Goal: Information Seeking & Learning: Check status

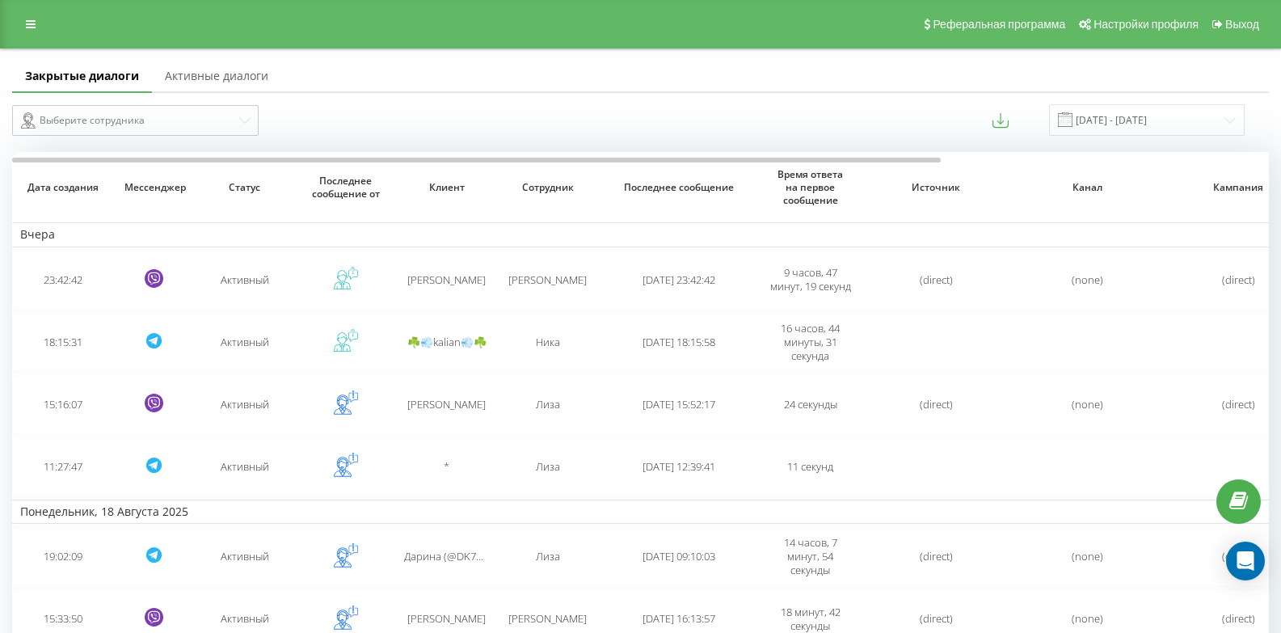
click at [200, 76] on link "Активные диалоги" at bounding box center [216, 77] width 129 height 32
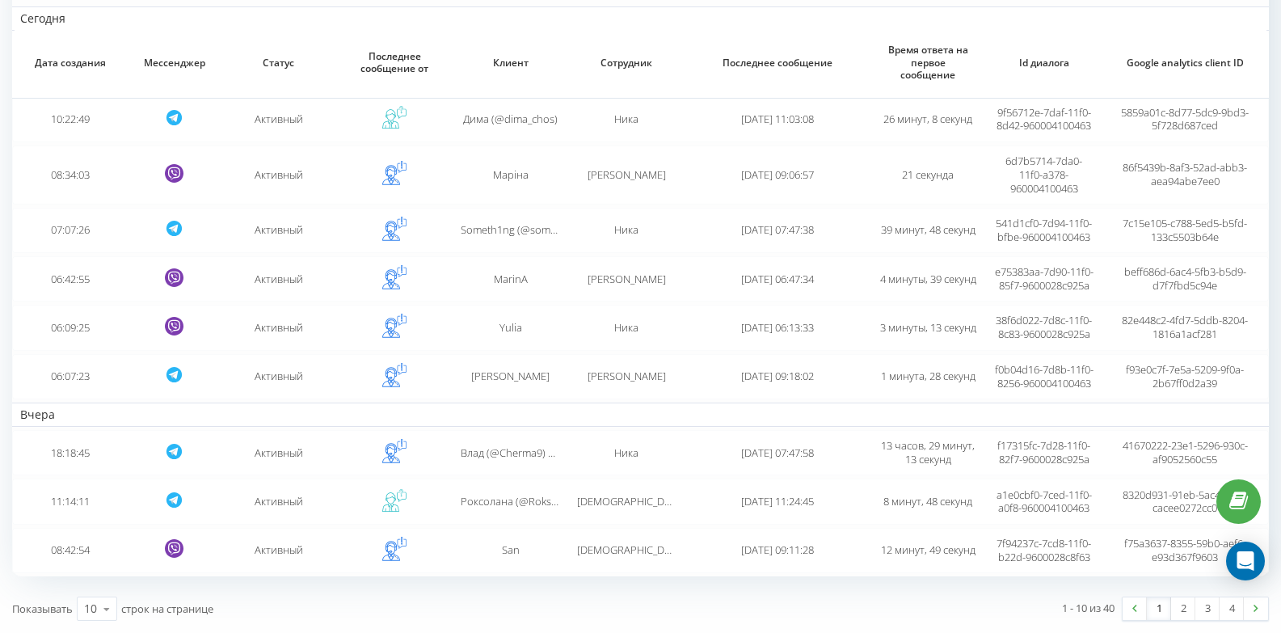
scroll to position [283, 0]
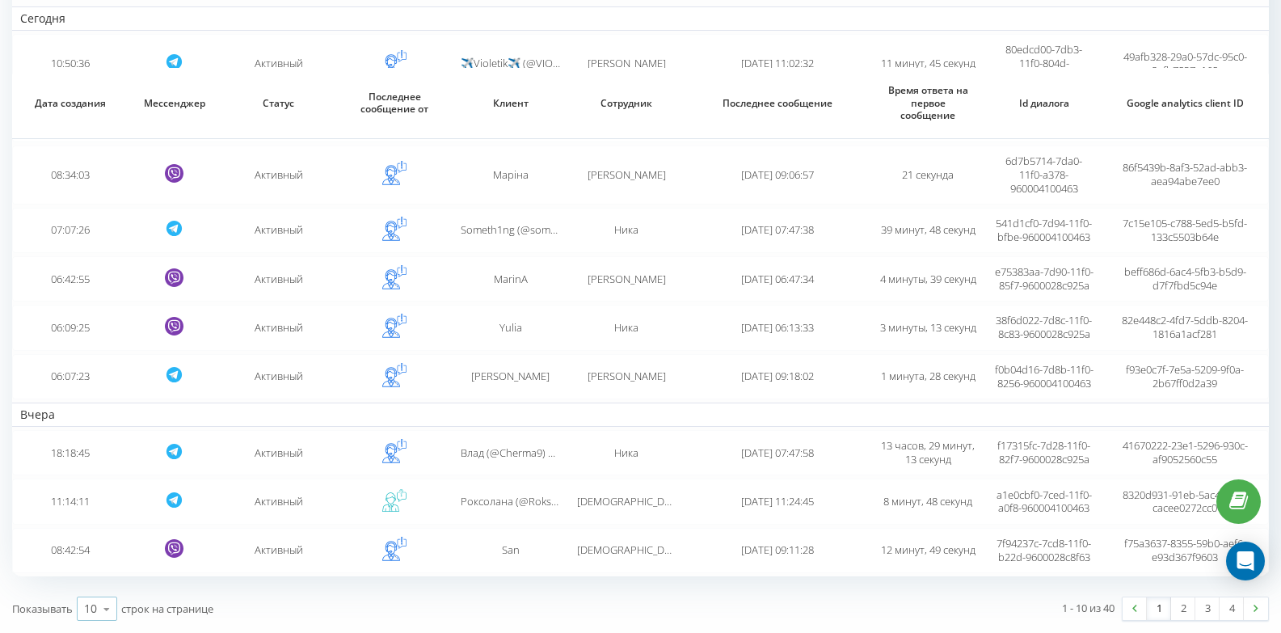
click at [90, 609] on div "10" at bounding box center [90, 608] width 13 height 16
click at [94, 590] on span "100" at bounding box center [93, 585] width 19 height 15
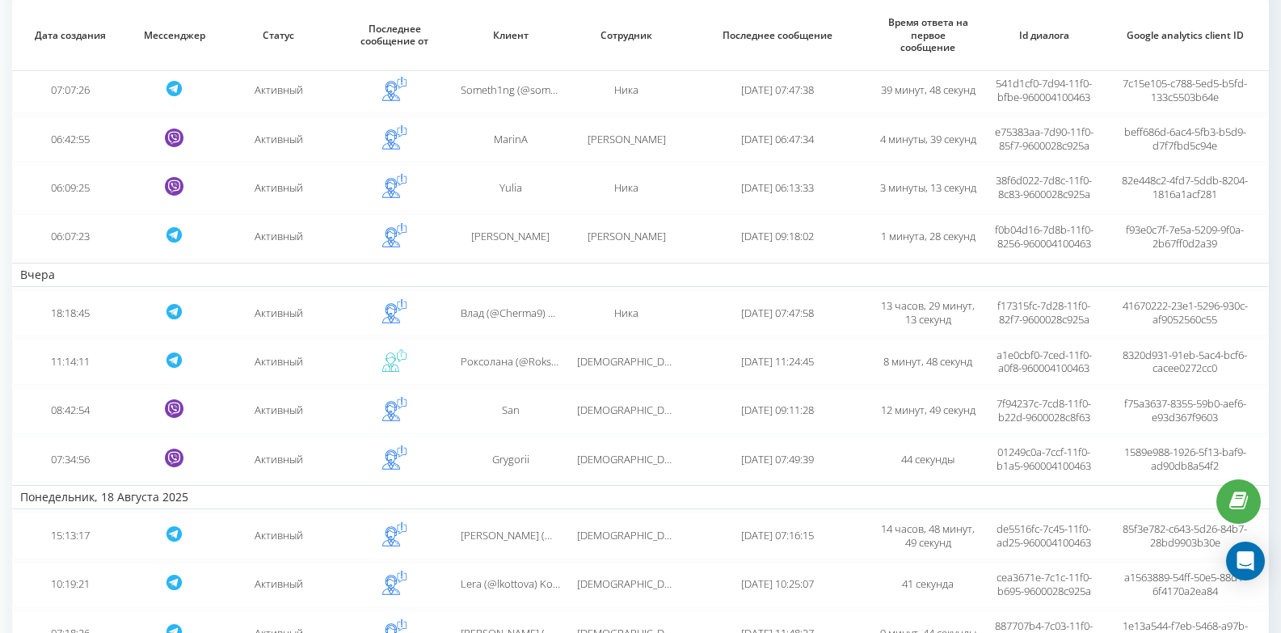
scroll to position [0, 0]
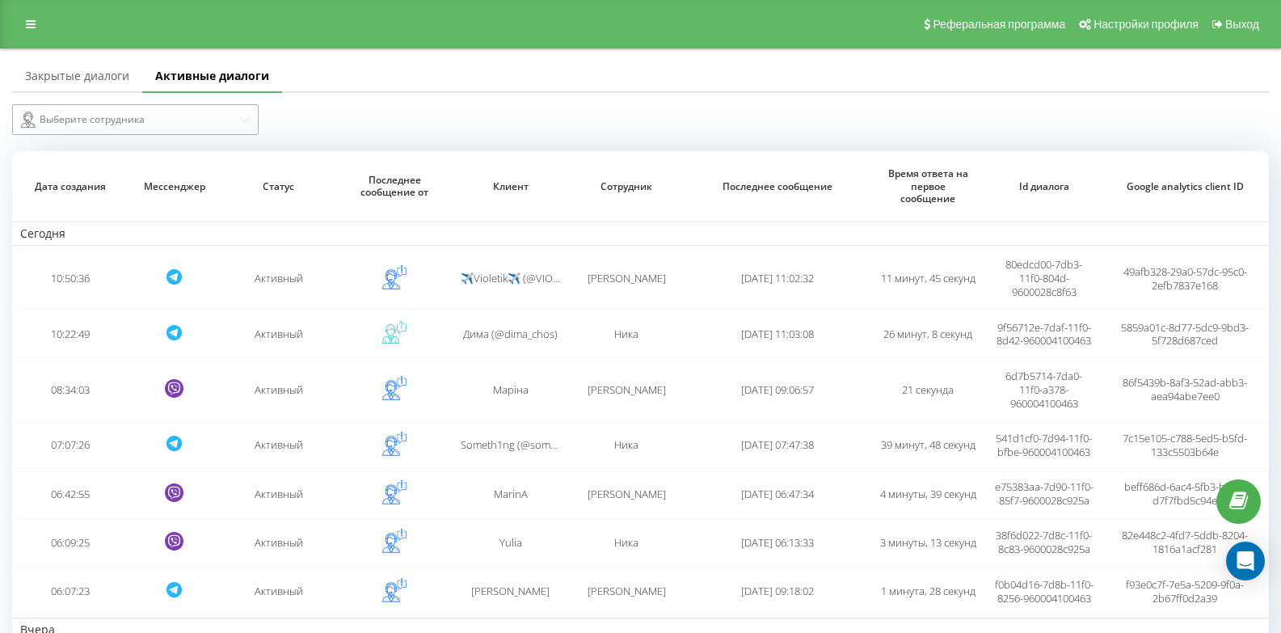
click at [120, 119] on div "Выберите сотрудника" at bounding box center [129, 119] width 216 height 19
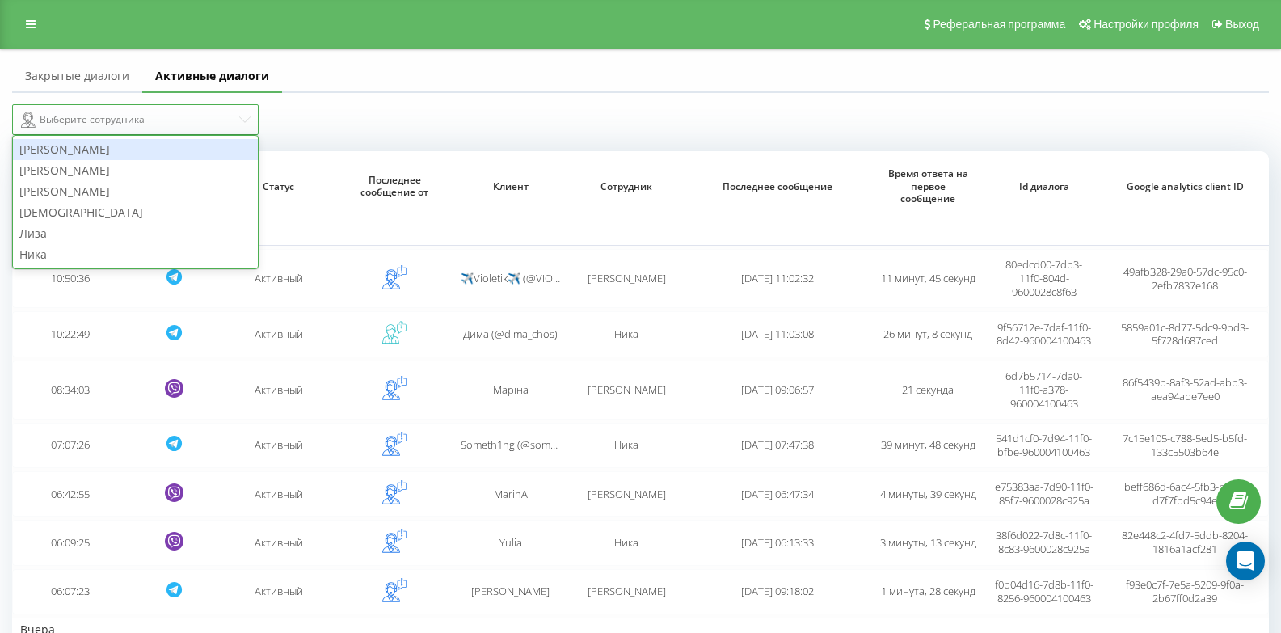
click at [100, 155] on div "[PERSON_NAME]" at bounding box center [135, 149] width 245 height 21
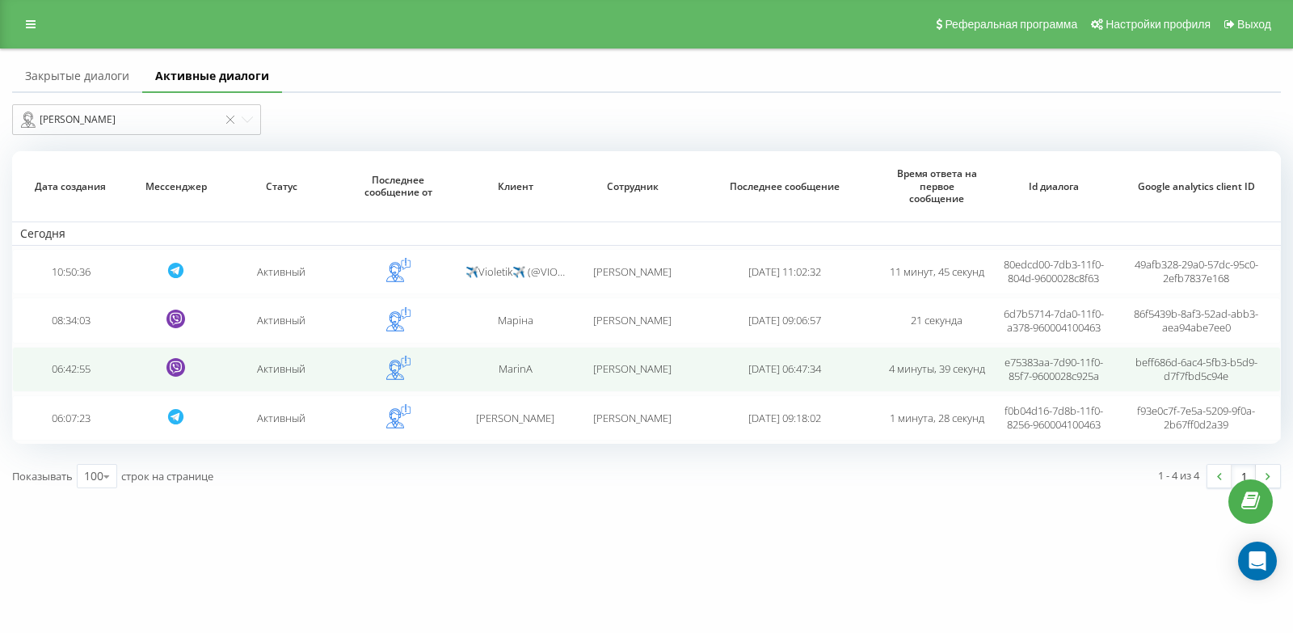
click at [506, 392] on td "MarinA" at bounding box center [514, 369] width 117 height 45
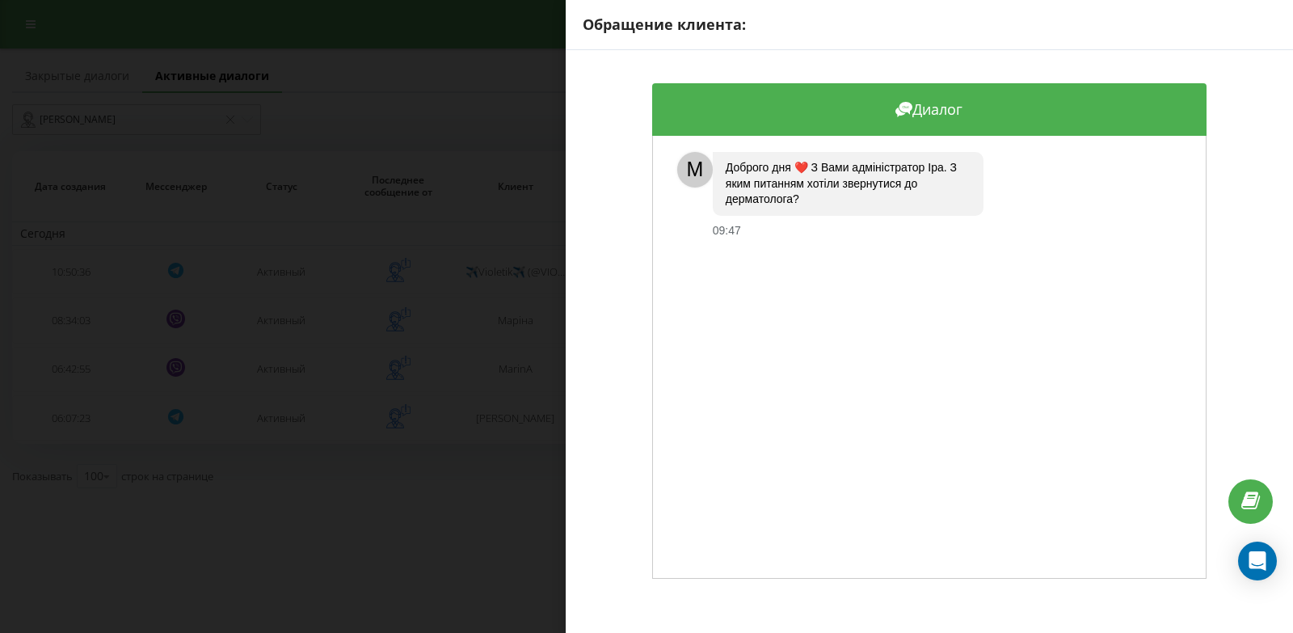
click at [432, 230] on div "Обращение клиента: Диалог M Доброго дня ❤️ З Вами адміністратор Іра. З яким пит…" at bounding box center [646, 316] width 1293 height 633
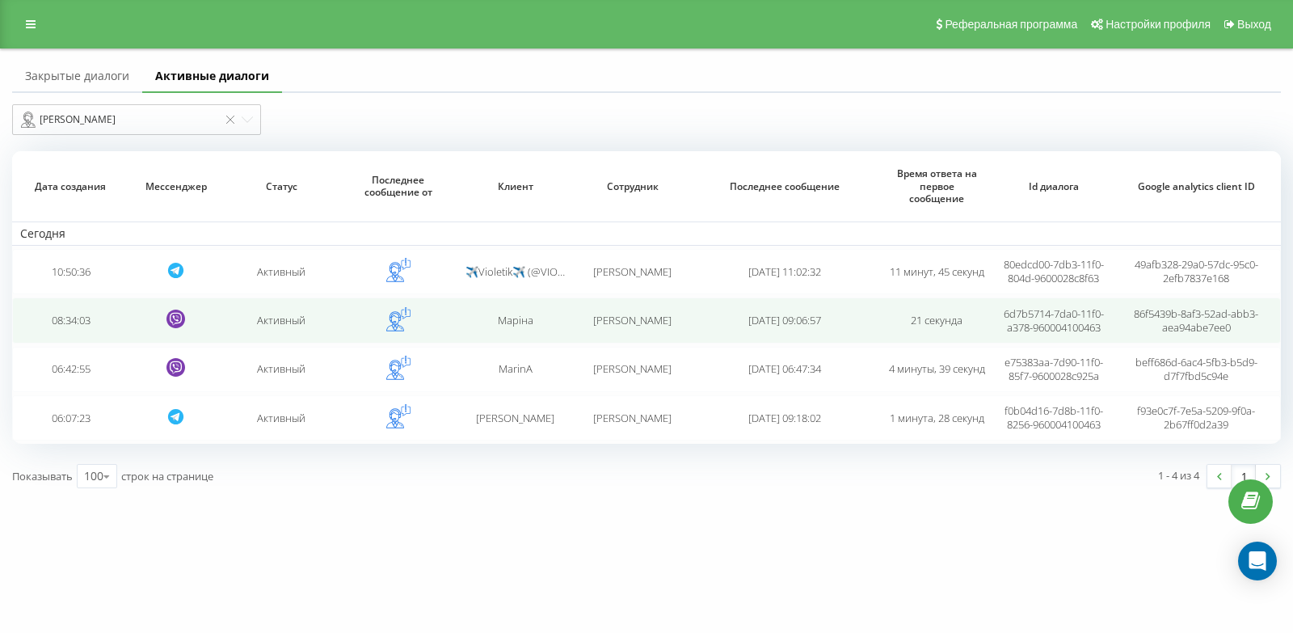
click at [651, 327] on span "[PERSON_NAME]" at bounding box center [632, 320] width 78 height 15
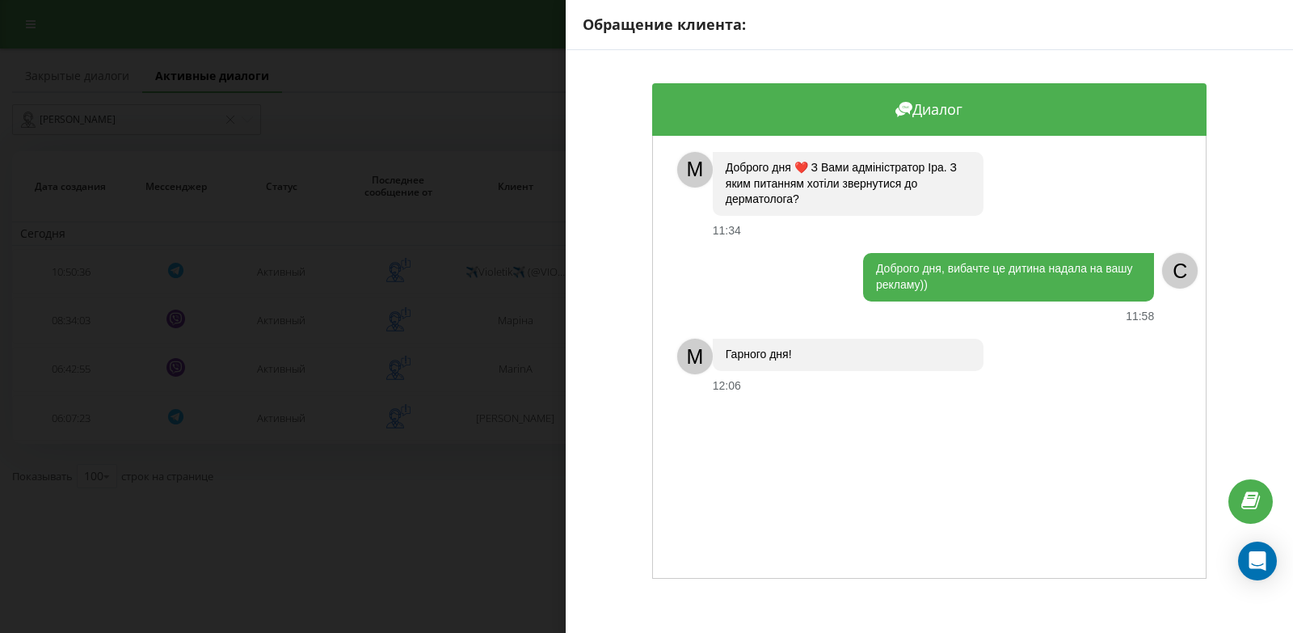
click at [548, 335] on div "Обращение клиента: Диалог M Доброго дня ❤️ З Вами адміністратор Іра. З яким пит…" at bounding box center [646, 316] width 1293 height 633
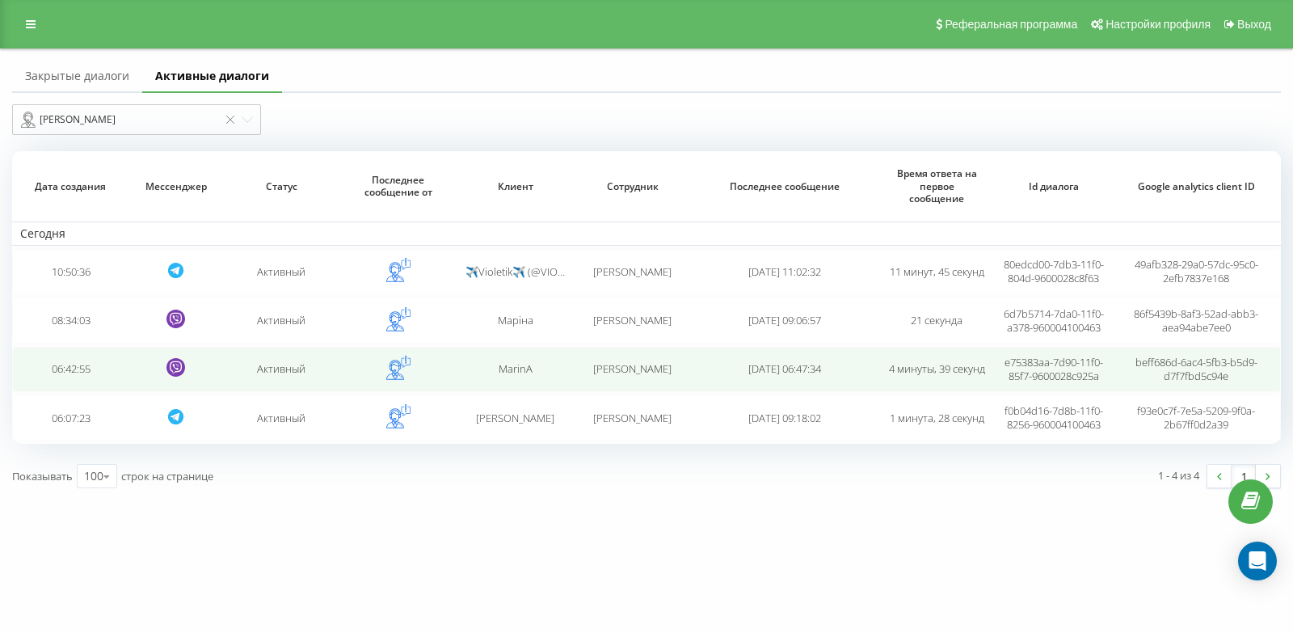
click at [544, 392] on td "MarinA" at bounding box center [514, 369] width 117 height 45
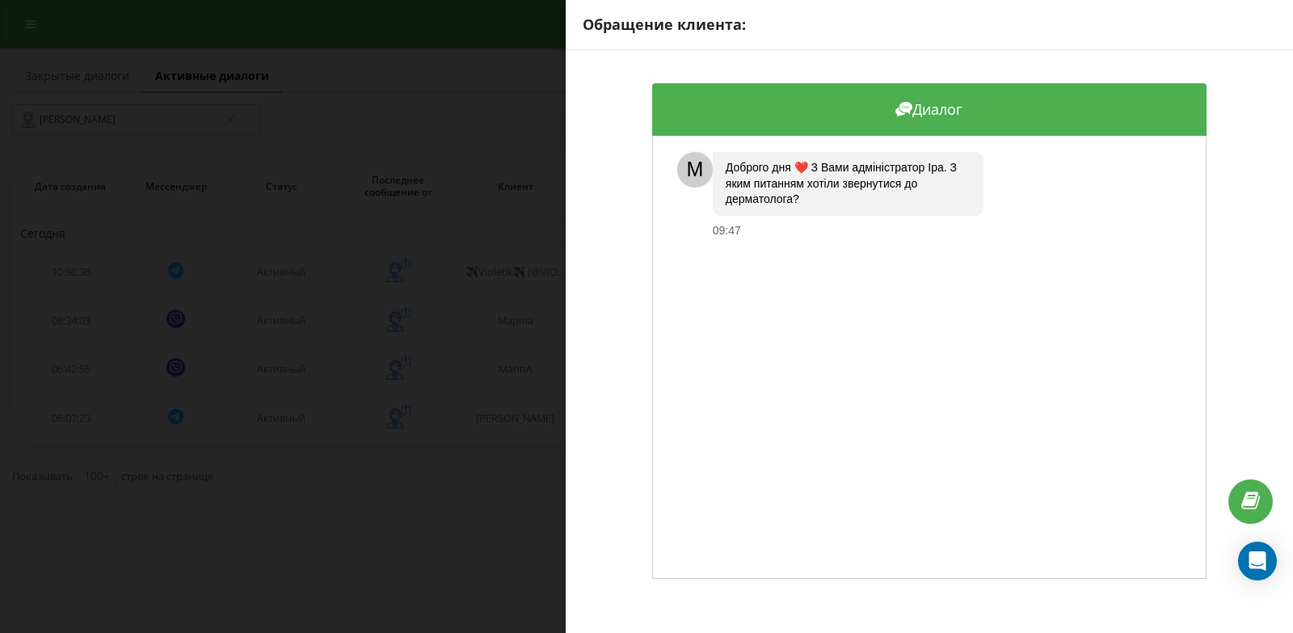
click at [478, 339] on div "Обращение клиента: Диалог M Доброго дня ❤️ З Вами адміністратор Іра. З яким пит…" at bounding box center [646, 316] width 1293 height 633
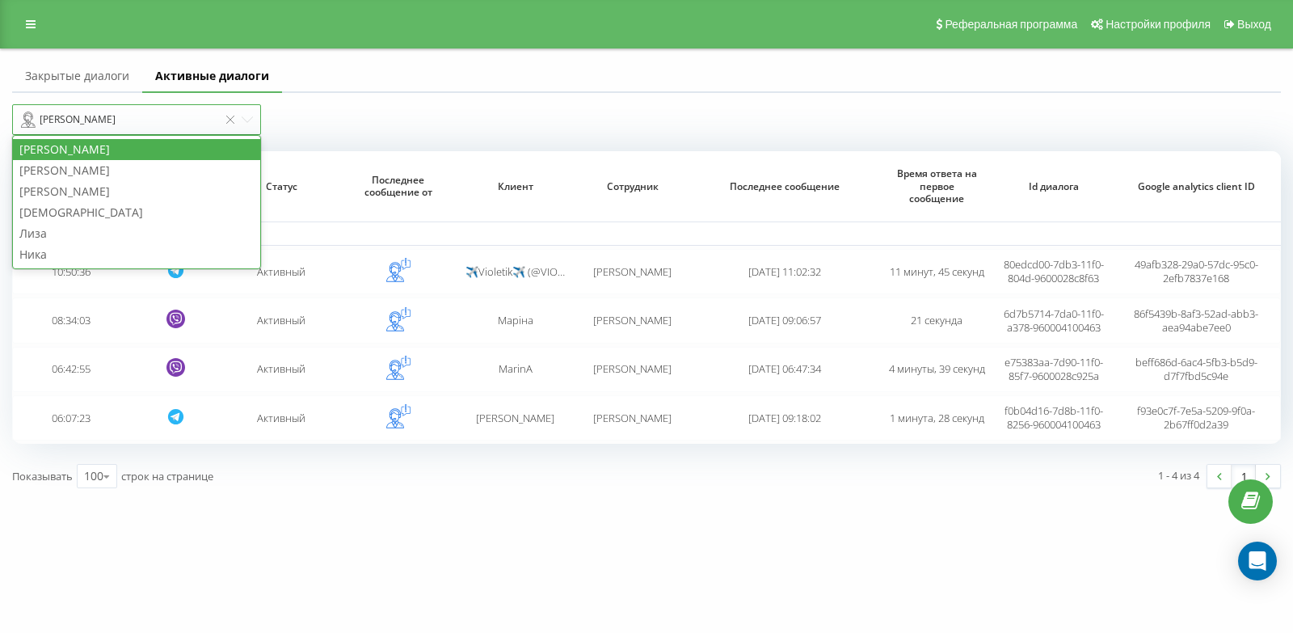
click at [170, 125] on div "[PERSON_NAME]" at bounding box center [119, 119] width 197 height 19
click at [159, 211] on div "[DEMOGRAPHIC_DATA]" at bounding box center [136, 212] width 247 height 21
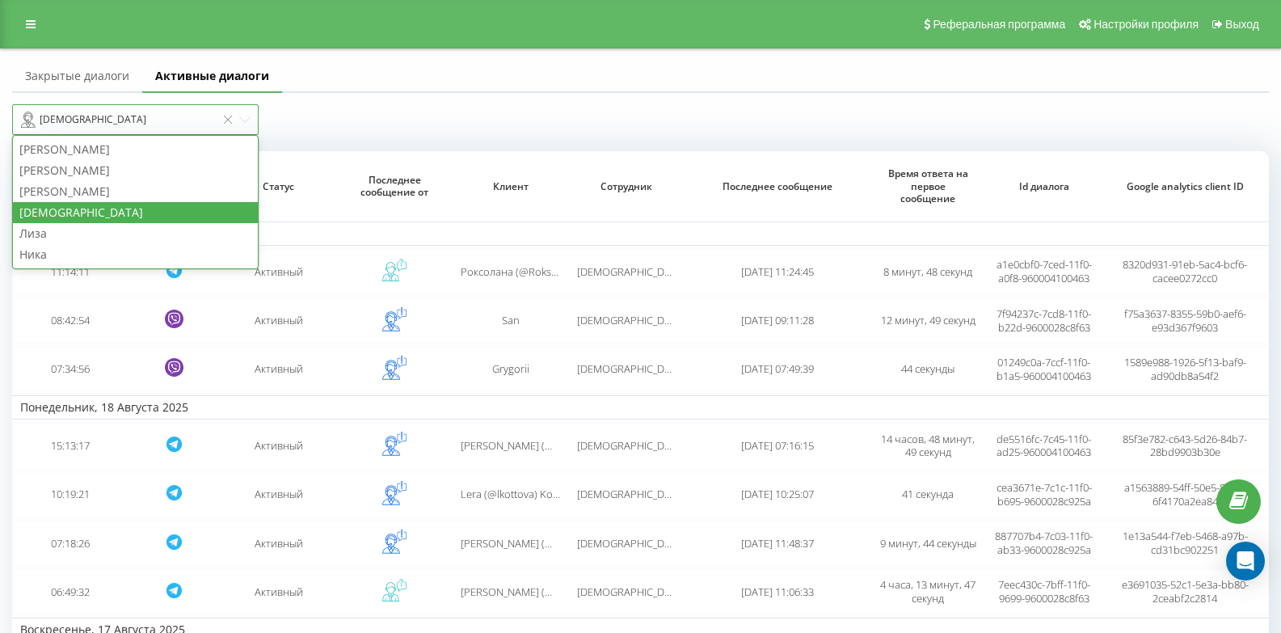
click at [149, 111] on div "[DEMOGRAPHIC_DATA]" at bounding box center [118, 119] width 195 height 19
click at [96, 231] on div "Лиза" at bounding box center [135, 233] width 245 height 21
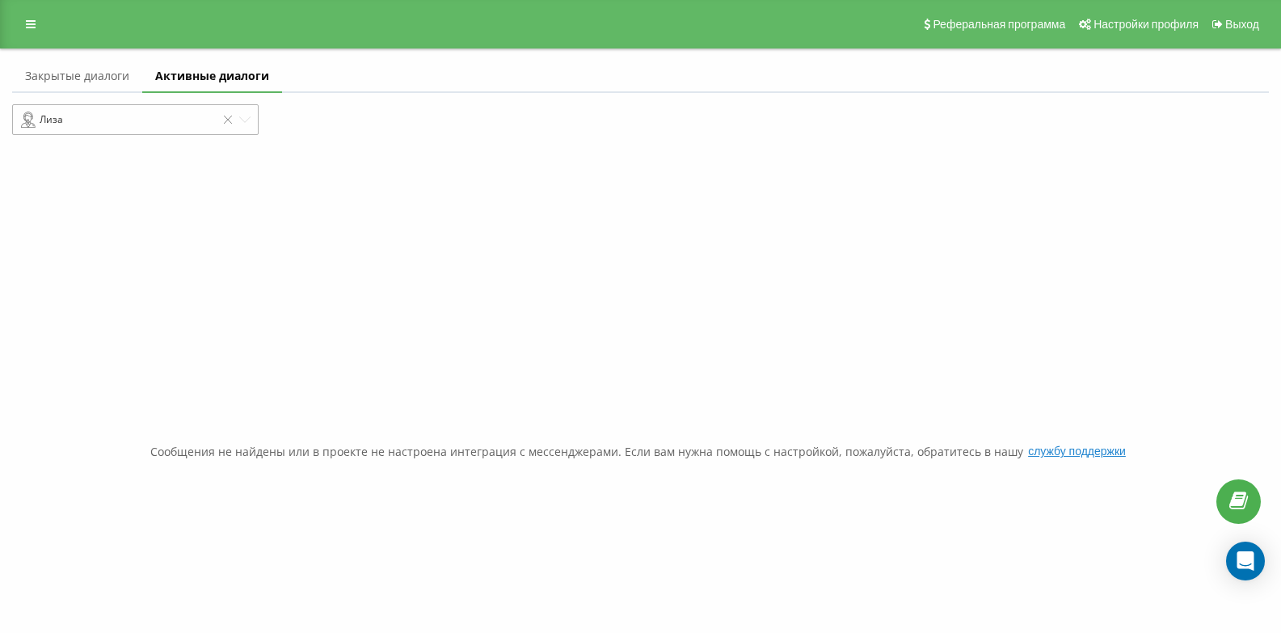
click at [168, 119] on div "Лиза" at bounding box center [118, 119] width 195 height 19
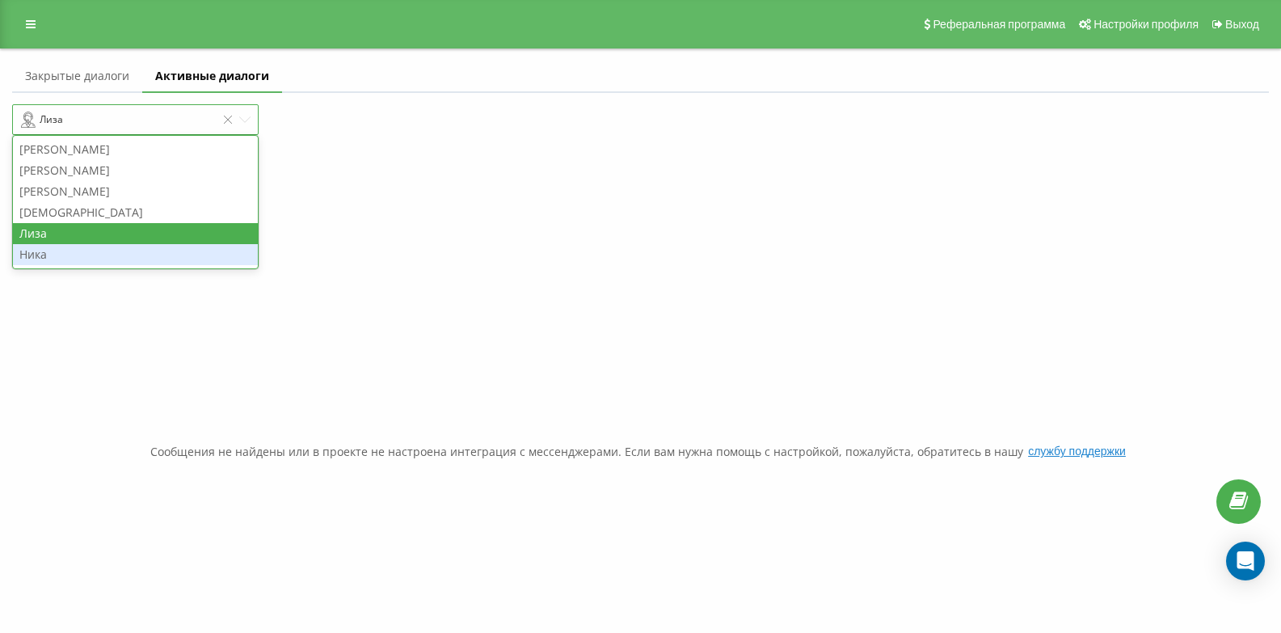
click at [125, 253] on div "Ника" at bounding box center [135, 254] width 245 height 21
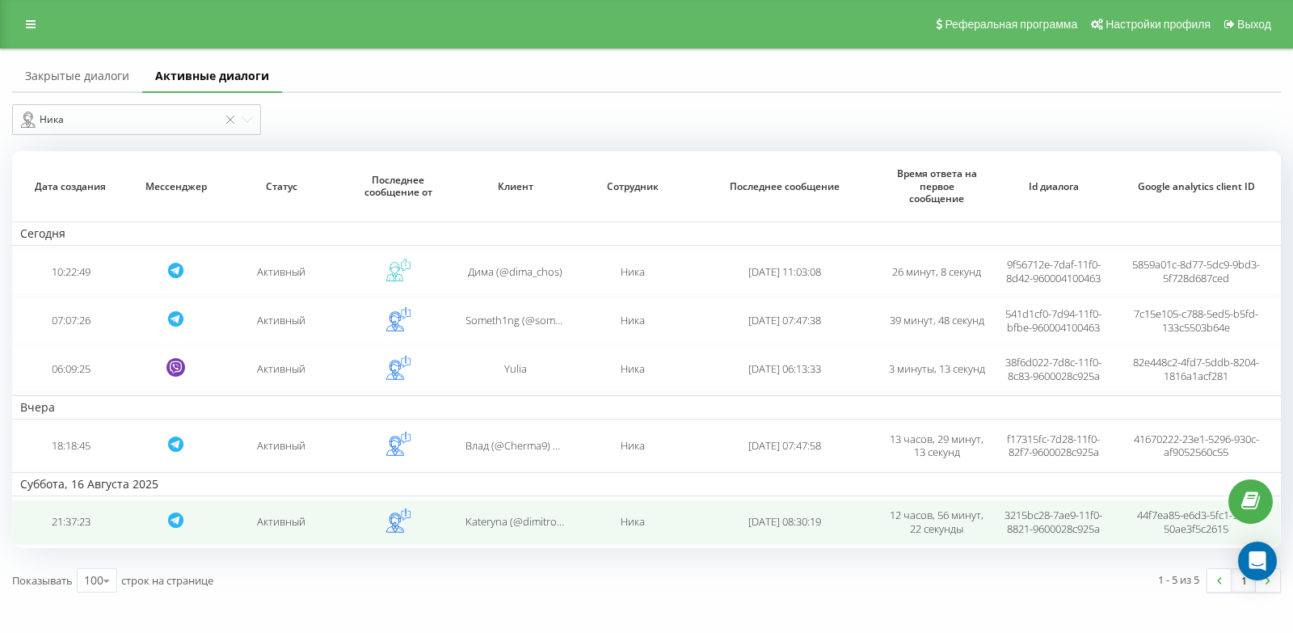
click at [589, 528] on div "Ника" at bounding box center [632, 522] width 100 height 14
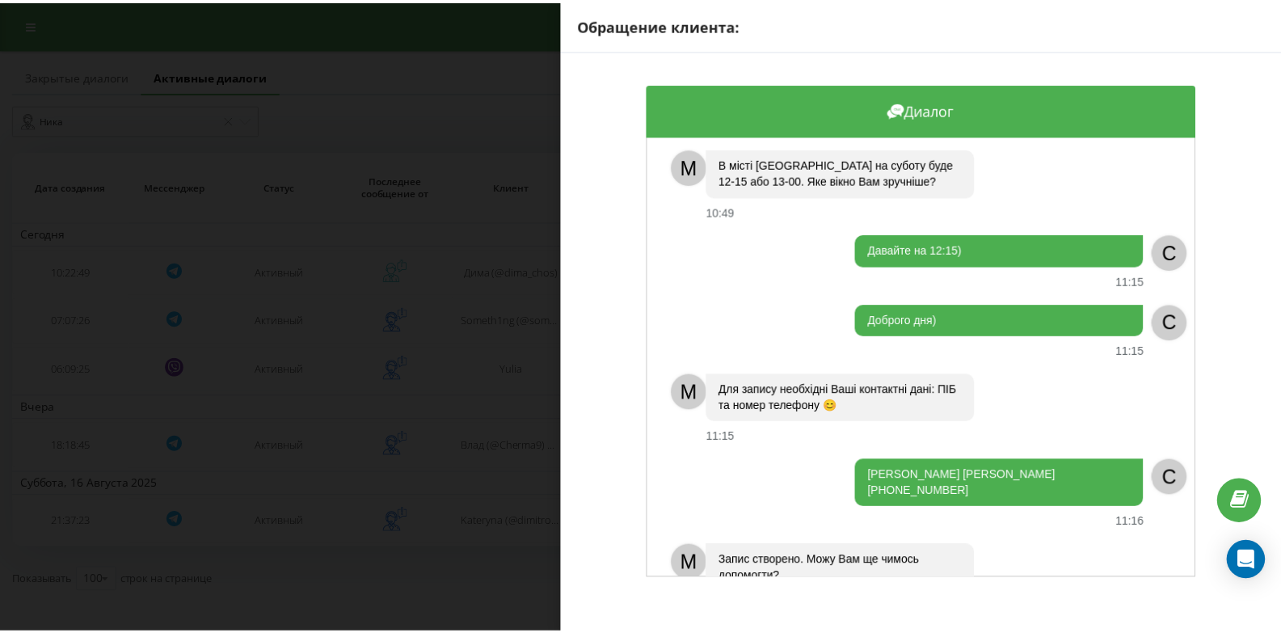
scroll to position [1600, 0]
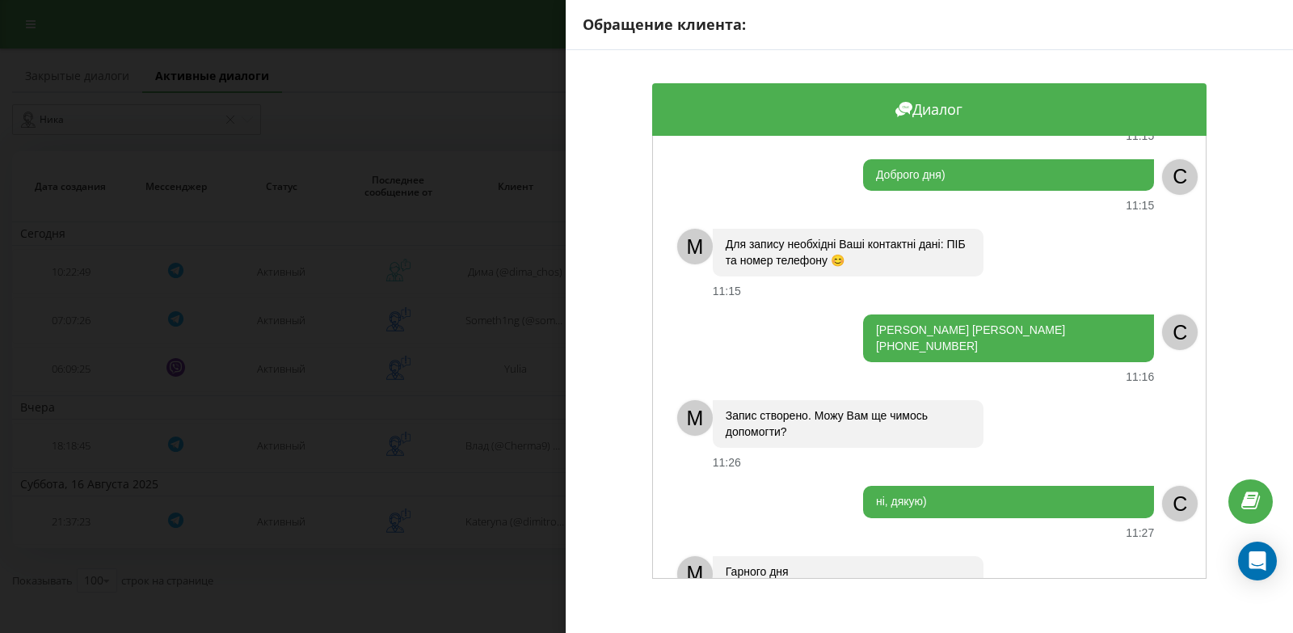
click at [530, 413] on div "Обращение клиента: Диалог M Доброго дня, з Вами адміністратор Катерина❤️ З яким…" at bounding box center [646, 316] width 1293 height 633
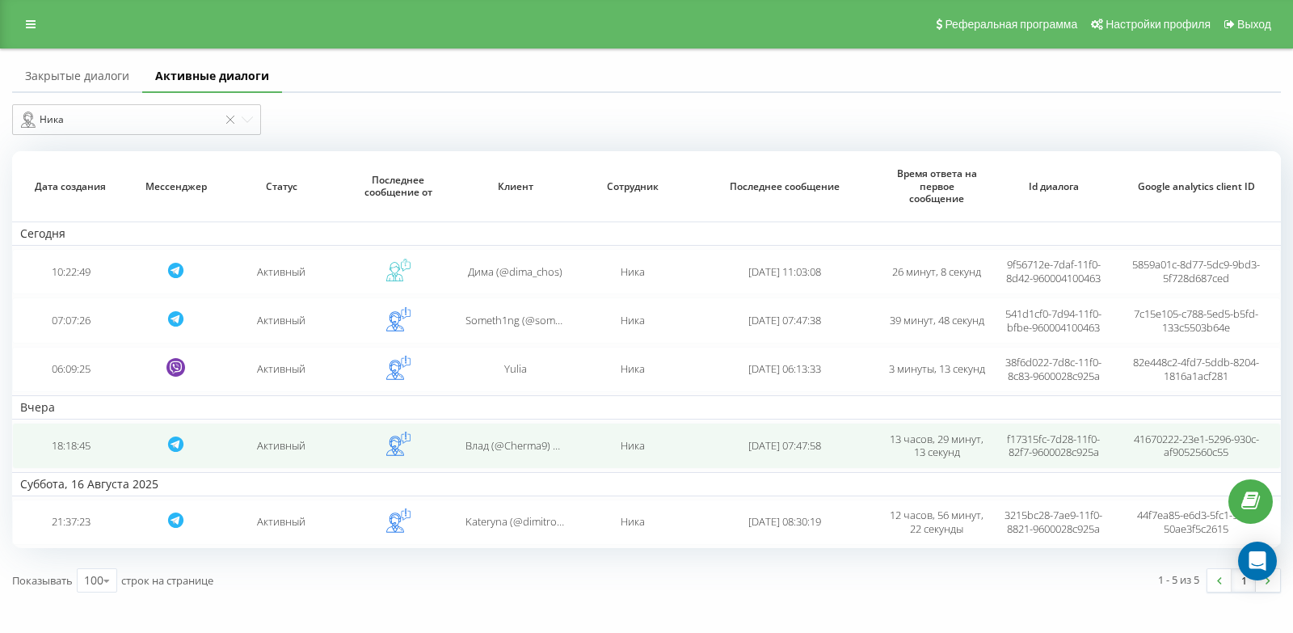
click at [290, 441] on td "Активный" at bounding box center [281, 445] width 117 height 45
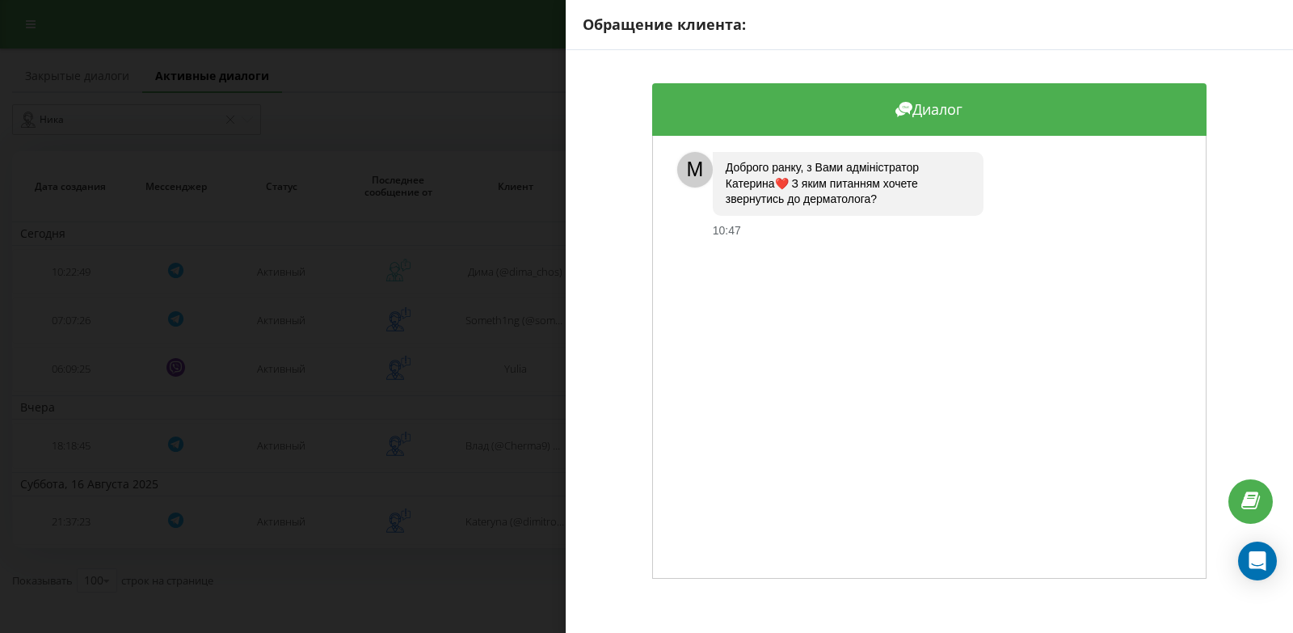
click at [301, 455] on div "Обращение клиента: Диалог M Доброго ранку, з Вами адміністратор Катерина❤️ З як…" at bounding box center [646, 316] width 1293 height 633
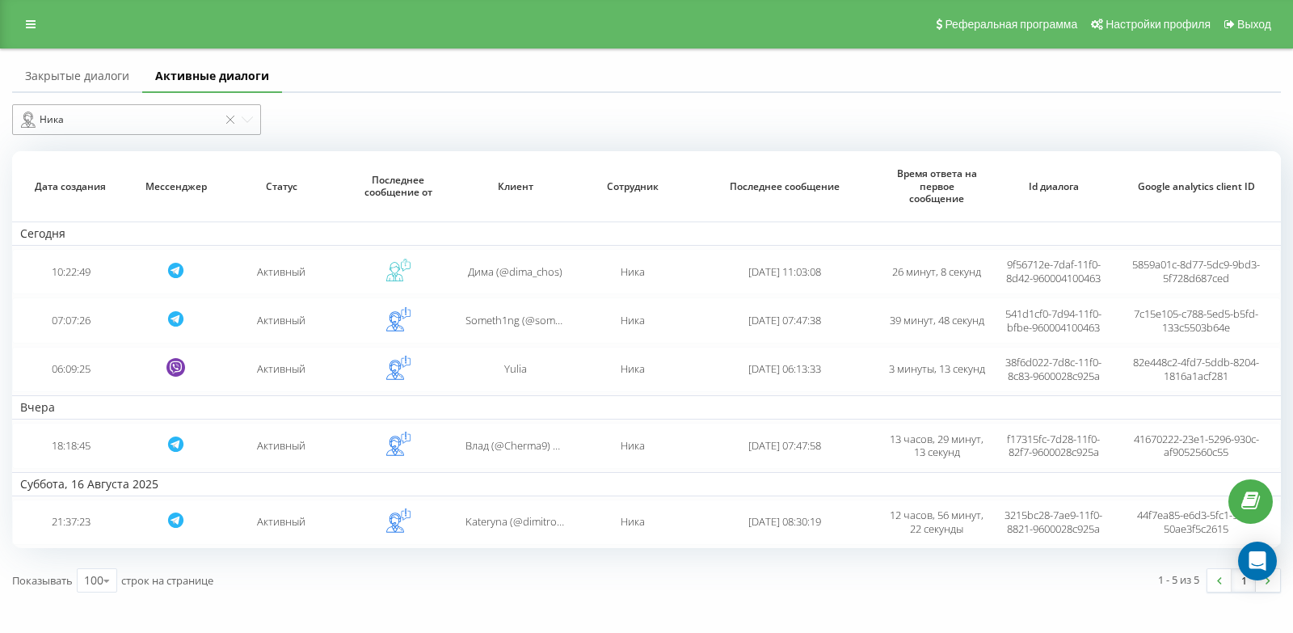
click at [64, 116] on div "Ника" at bounding box center [119, 119] width 197 height 19
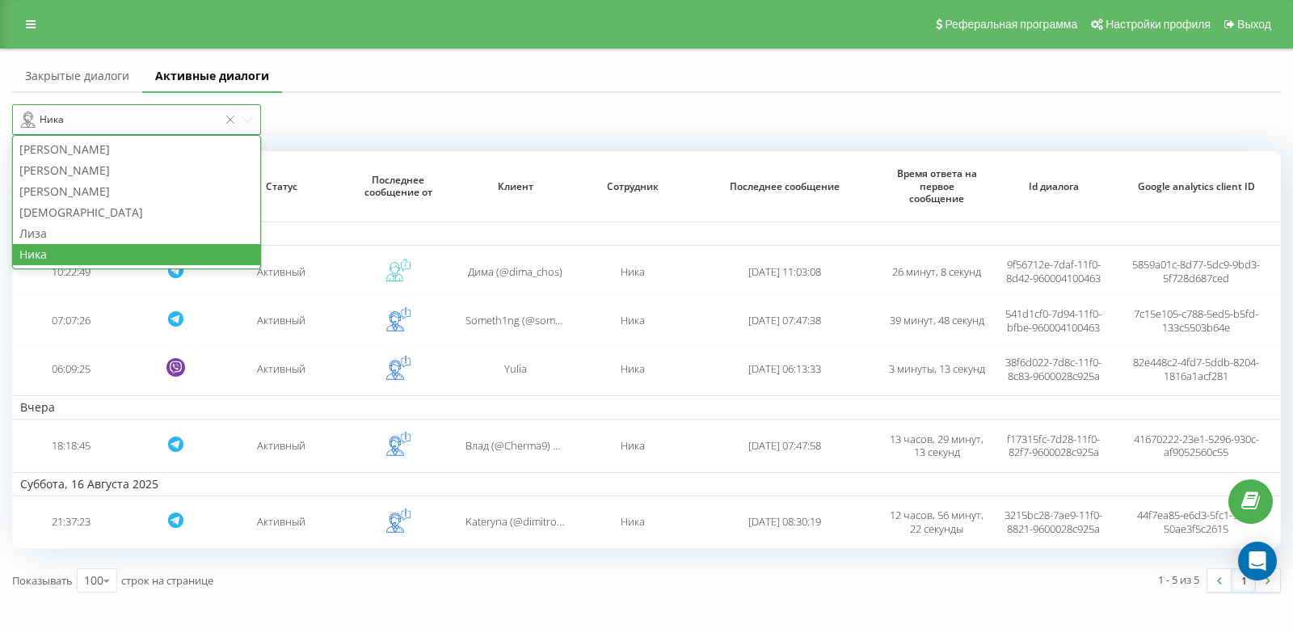
click at [64, 116] on div "Ника" at bounding box center [119, 119] width 197 height 19
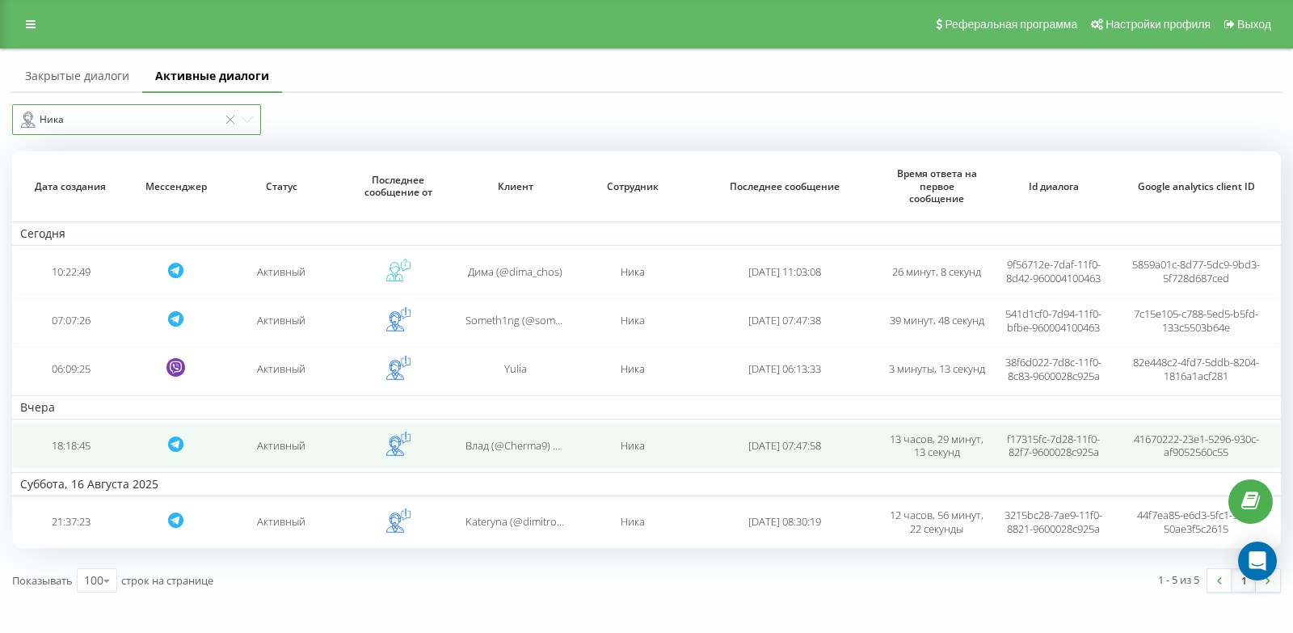
click at [712, 454] on td "[DATE] 07:47:58" at bounding box center [784, 445] width 187 height 45
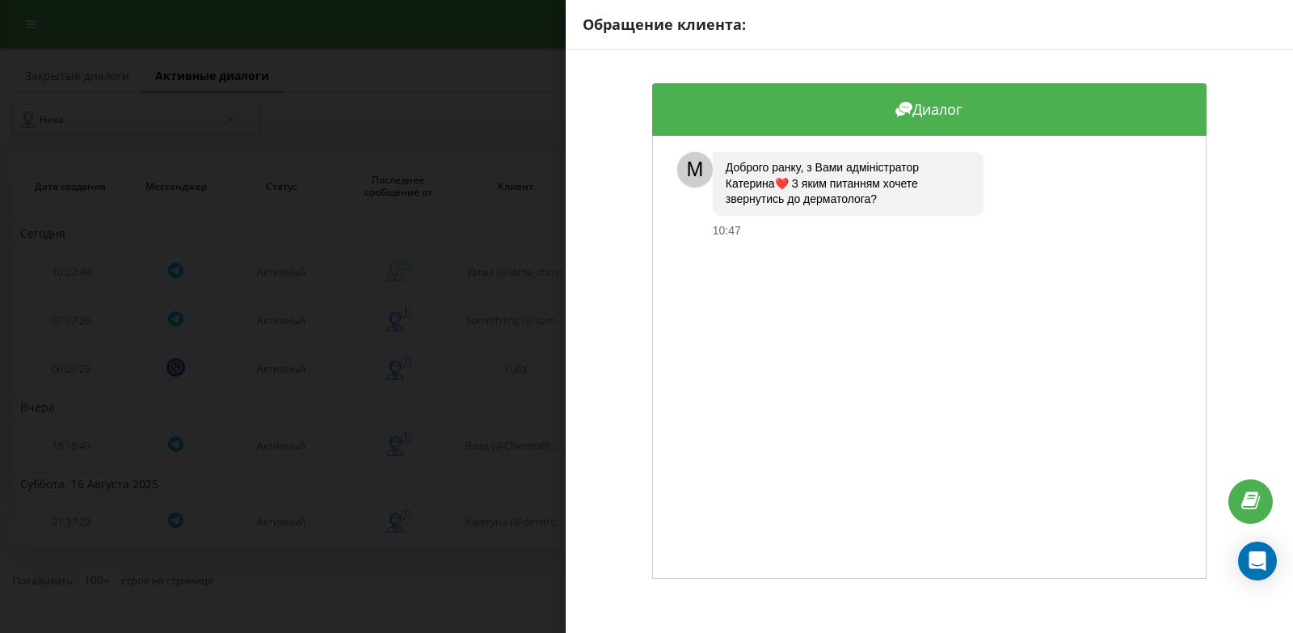
click at [395, 420] on div "Обращение клиента: Диалог M Доброго ранку, з Вами адміністратор Катерина❤️ З як…" at bounding box center [646, 316] width 1293 height 633
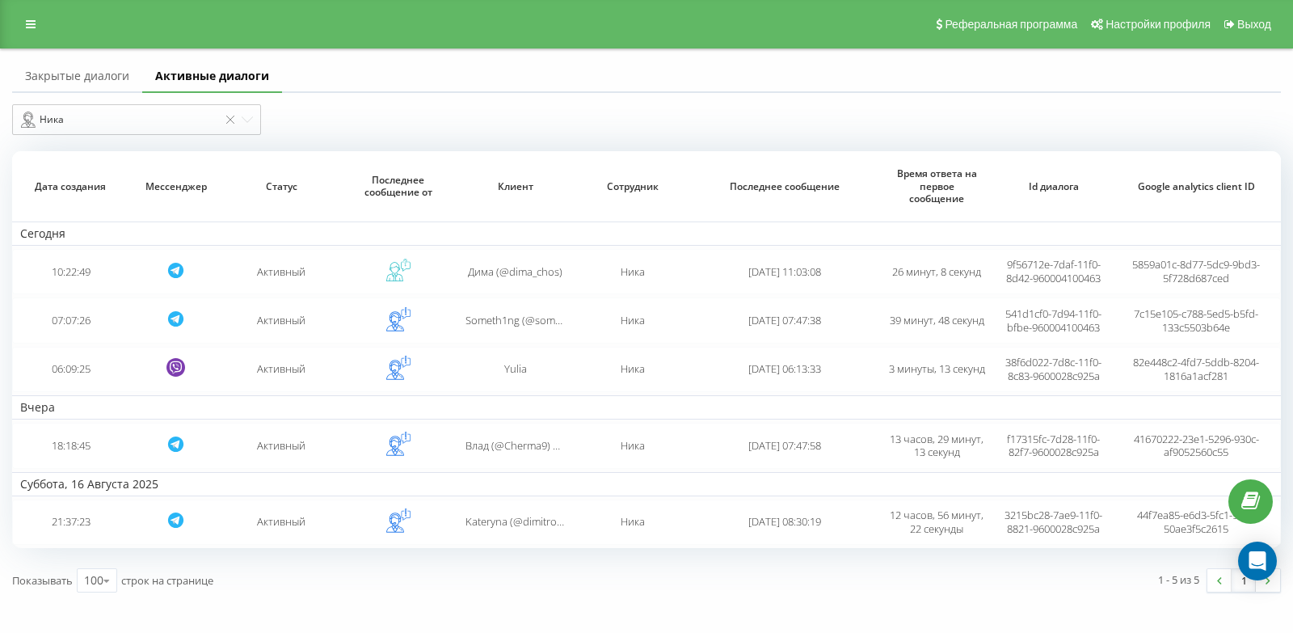
click at [82, 80] on link "Закрытые диалоги" at bounding box center [77, 77] width 130 height 32
